Goal: Navigation & Orientation: Find specific page/section

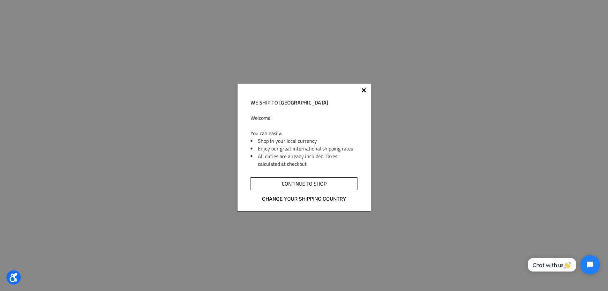
click at [310, 187] on input "Continue to shop" at bounding box center [303, 183] width 107 height 13
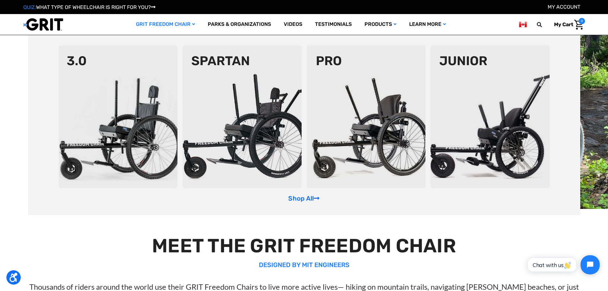
click at [162, 25] on link "GRIT Freedom Chair" at bounding box center [166, 24] width 72 height 21
click at [293, 198] on link "Shop All" at bounding box center [303, 198] width 31 height 8
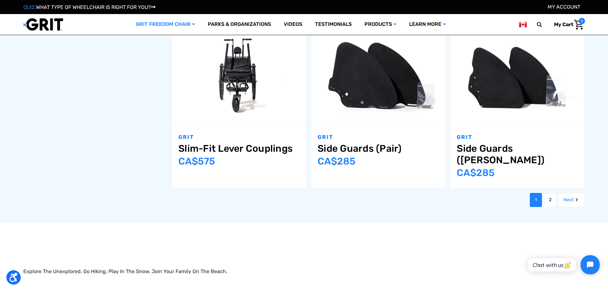
scroll to position [826, 0]
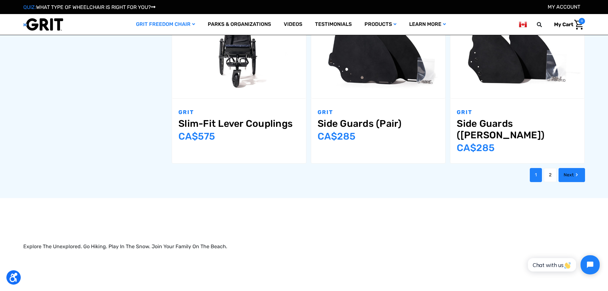
click at [572, 168] on link "Next" at bounding box center [571, 175] width 26 height 14
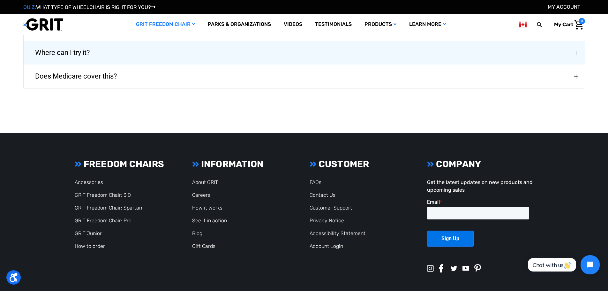
scroll to position [1265, 0]
